Goal: Find specific page/section: Find specific page/section

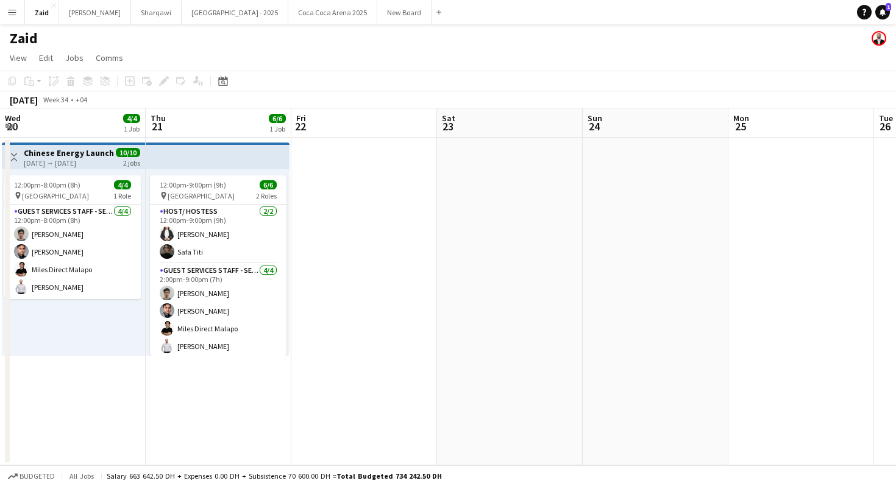
scroll to position [0, 382]
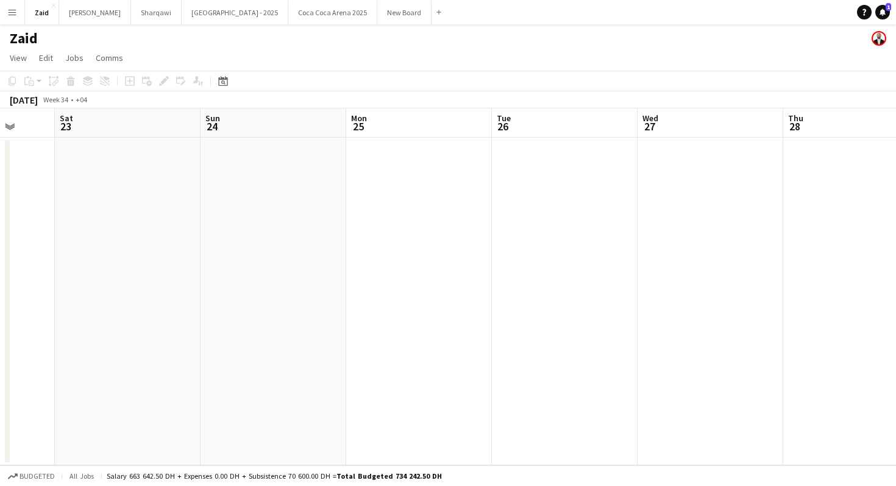
click at [16, 9] on app-icon "Menu" at bounding box center [12, 12] width 10 height 10
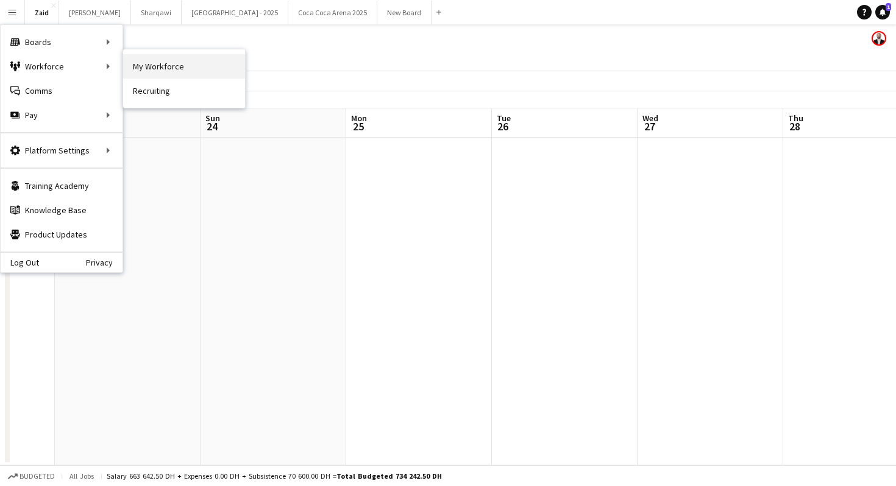
click at [173, 63] on link "My Workforce" at bounding box center [184, 66] width 122 height 24
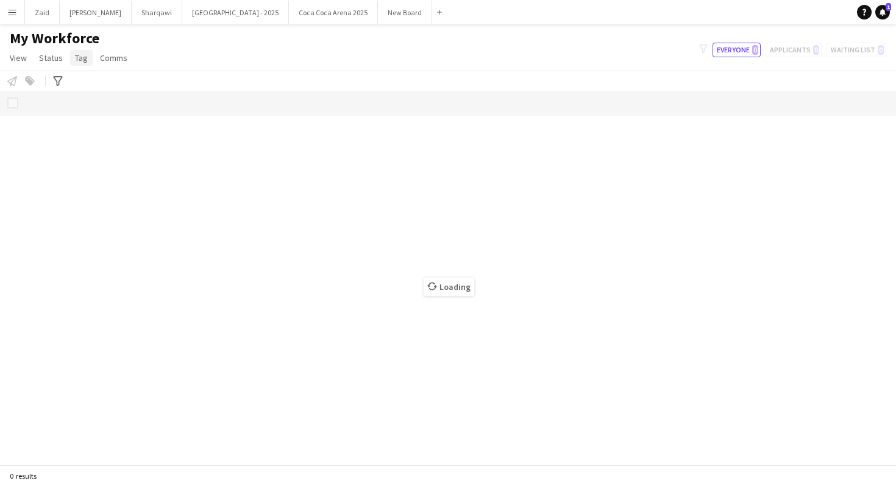
click at [88, 51] on link "Tag" at bounding box center [81, 58] width 23 height 16
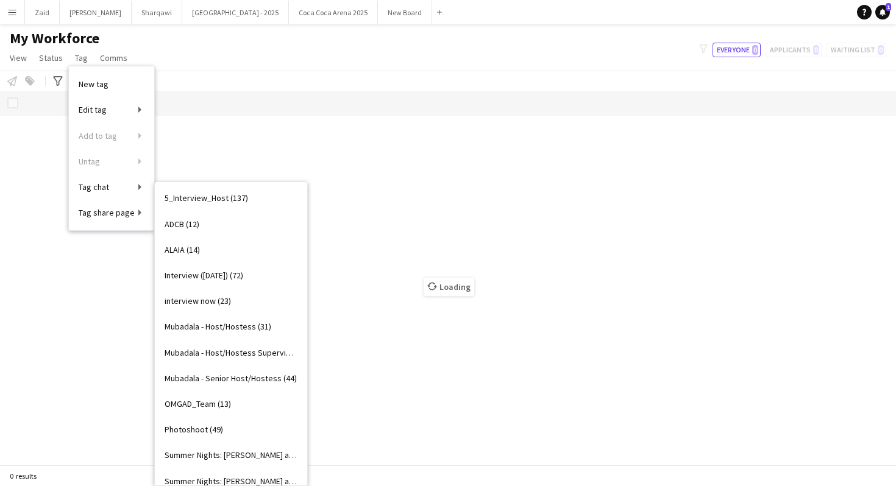
scroll to position [400, 0]
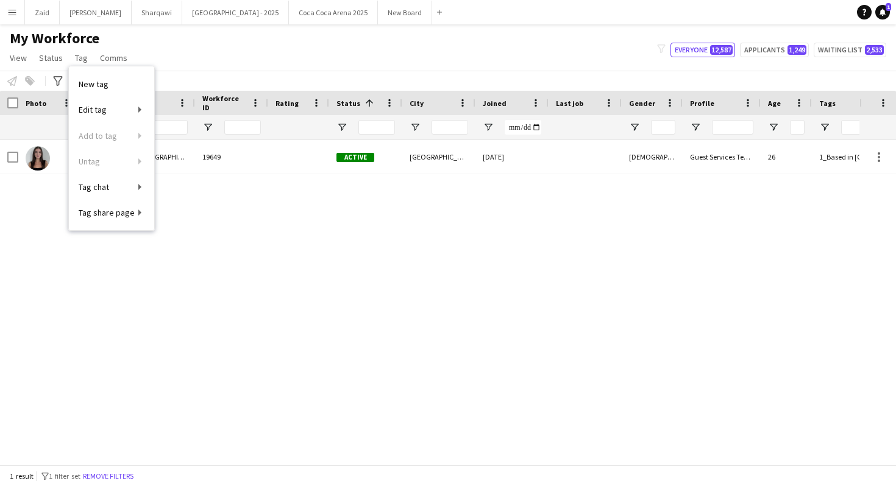
click at [262, 290] on div "[PERSON_NAME][GEOGRAPHIC_DATA] 19649 Active [GEOGRAPHIC_DATA] [DATE] [DEMOGRAPH…" at bounding box center [429, 302] width 859 height 325
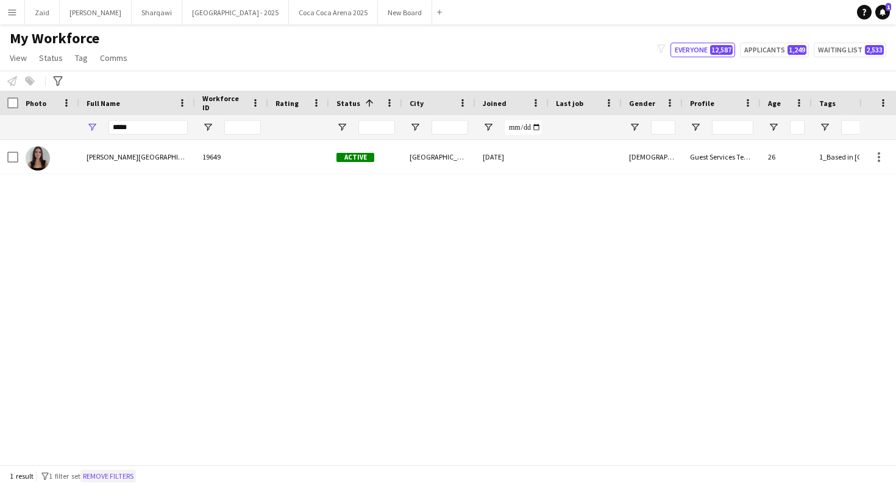
click at [116, 477] on button "Remove filters" at bounding box center [107, 476] width 55 height 13
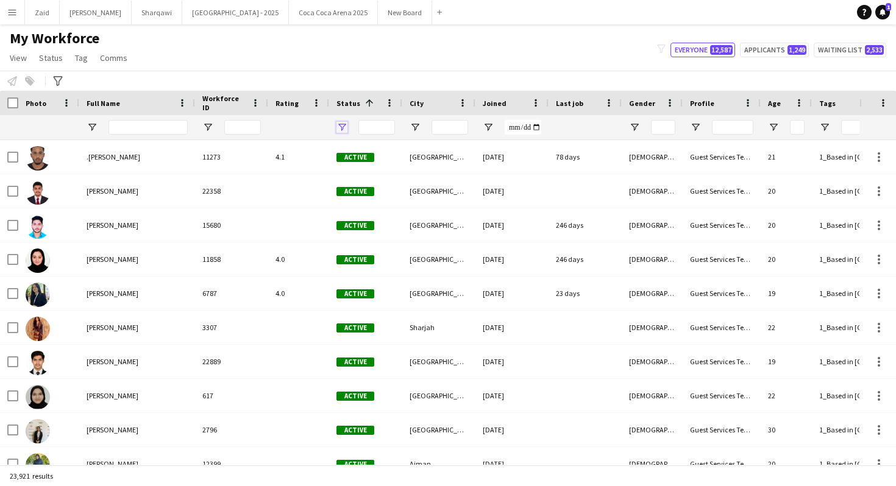
click at [338, 128] on span "Open Filter Menu" at bounding box center [341, 127] width 11 height 11
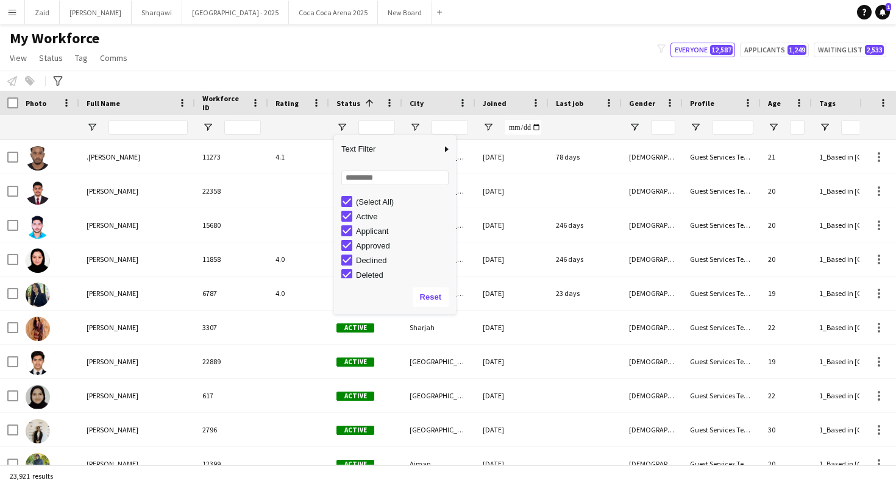
click at [365, 199] on div "(Select All)" at bounding box center [404, 201] width 96 height 9
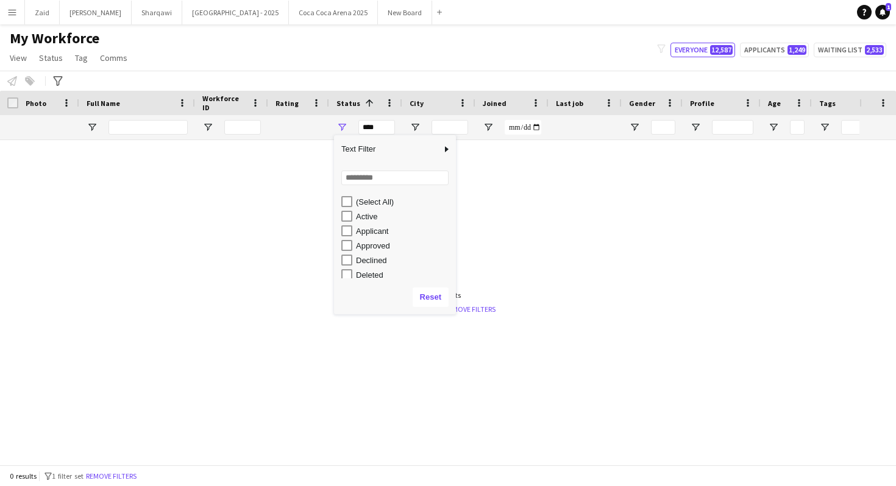
click at [363, 218] on div "Active" at bounding box center [404, 216] width 96 height 9
type input "**********"
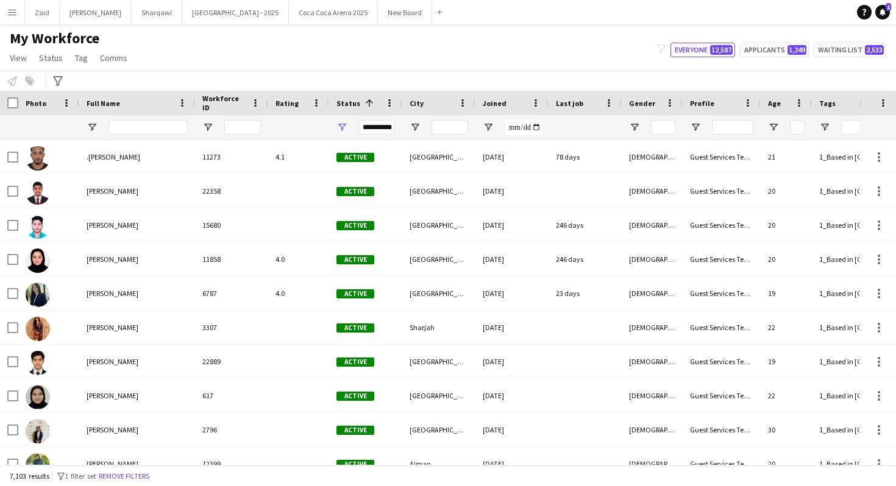
click at [462, 54] on div "My Workforce View Views Default view New view Update view Delete view Edit name…" at bounding box center [448, 49] width 896 height 41
